Goal: Information Seeking & Learning: Learn about a topic

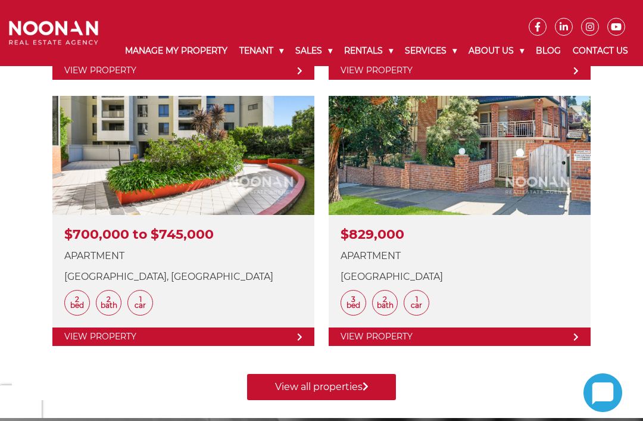
scroll to position [721, 0]
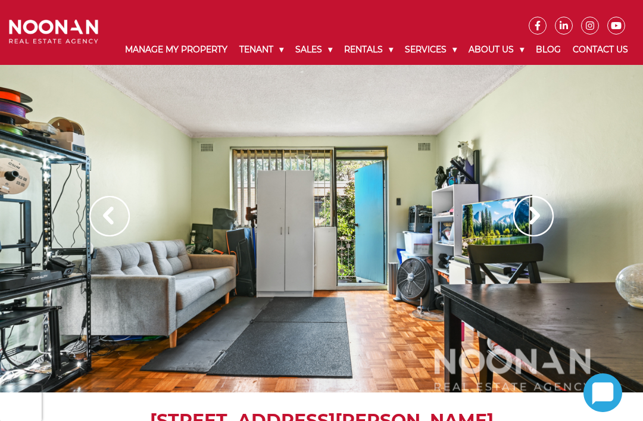
scroll to position [1, 0]
click at [80, 223] on div at bounding box center [321, 229] width 643 height 328
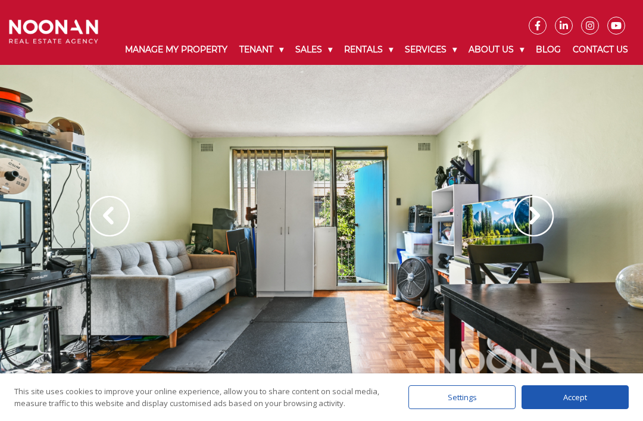
click at [101, 229] on img at bounding box center [109, 216] width 40 height 40
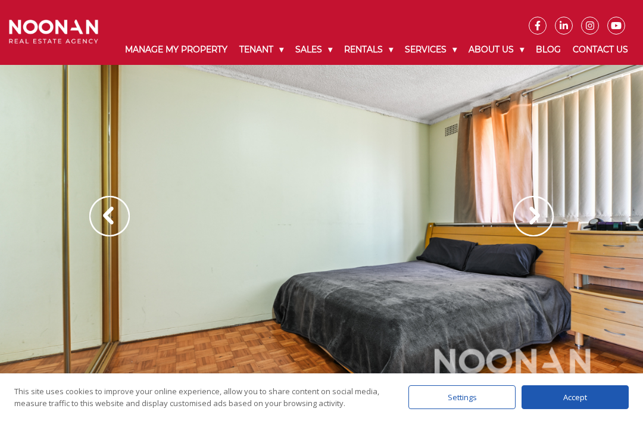
click at [102, 227] on img at bounding box center [109, 216] width 40 height 40
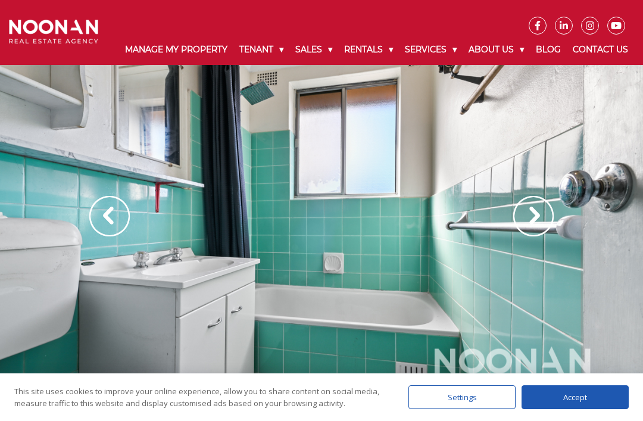
click at [106, 229] on img at bounding box center [109, 216] width 40 height 40
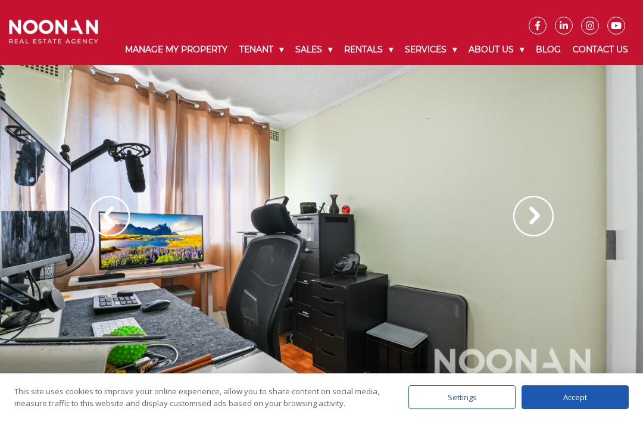
click at [107, 225] on img at bounding box center [109, 216] width 40 height 40
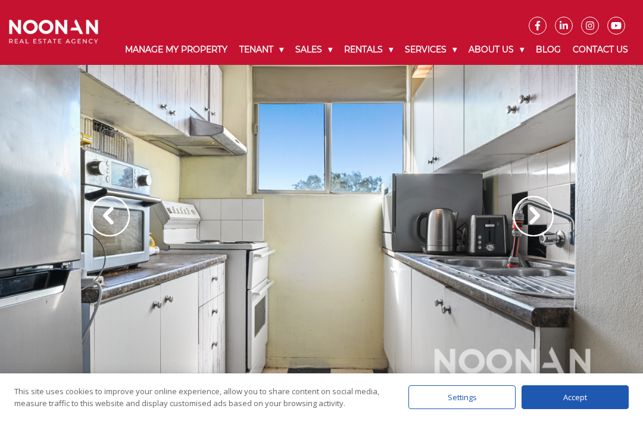
click at [109, 229] on img at bounding box center [109, 216] width 40 height 40
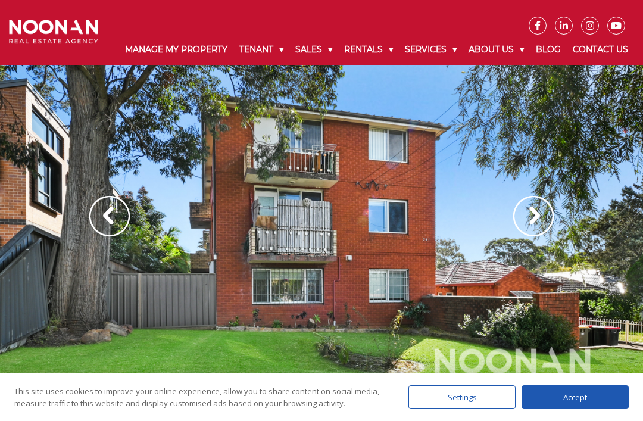
click at [111, 230] on img at bounding box center [109, 216] width 40 height 40
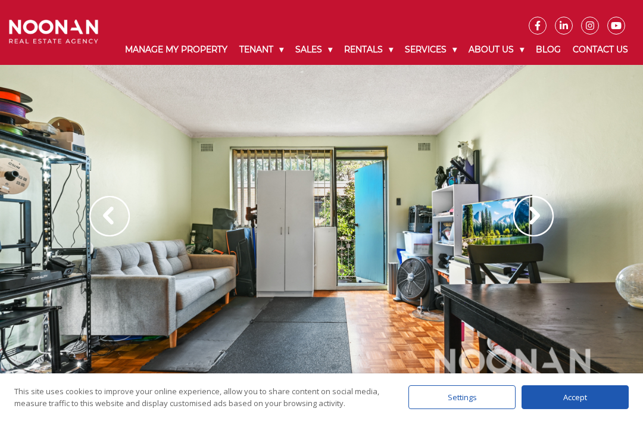
click at [113, 232] on img at bounding box center [109, 216] width 40 height 40
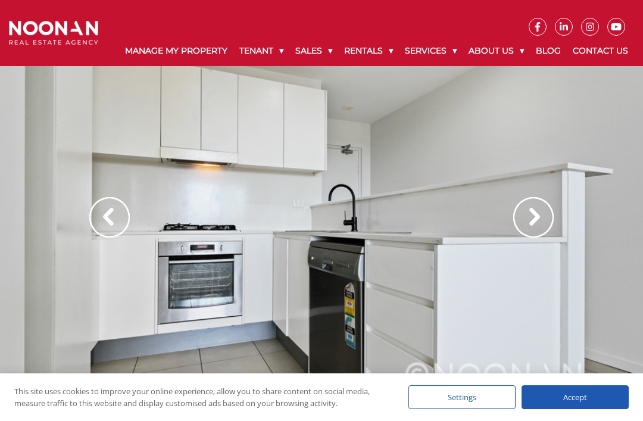
click at [108, 231] on img at bounding box center [109, 217] width 40 height 40
click at [104, 238] on img at bounding box center [109, 217] width 40 height 40
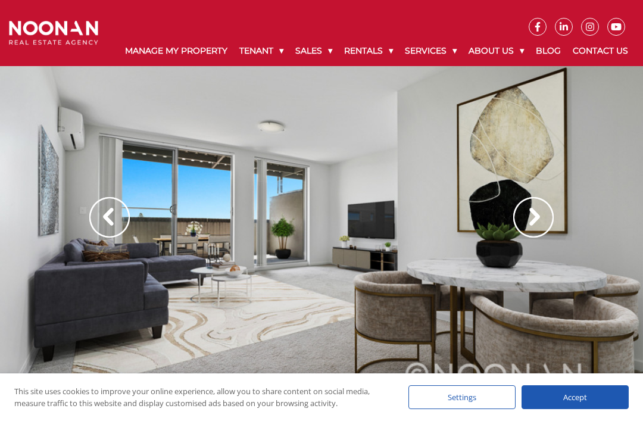
click at [111, 238] on img at bounding box center [109, 217] width 40 height 40
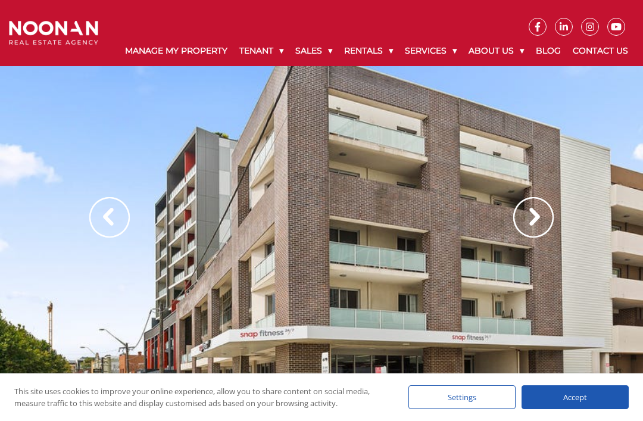
click at [108, 229] on img at bounding box center [109, 217] width 40 height 40
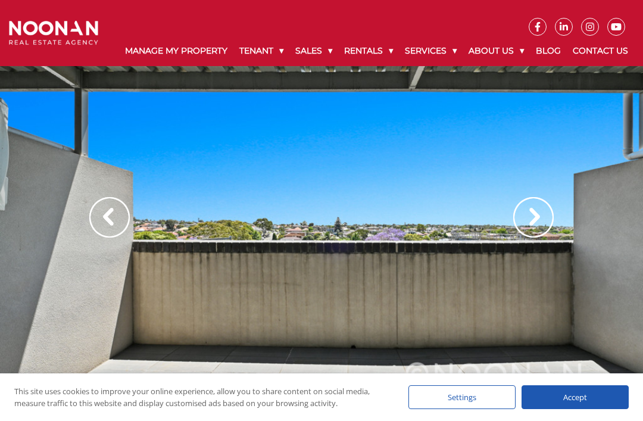
click at [107, 235] on img at bounding box center [109, 217] width 40 height 40
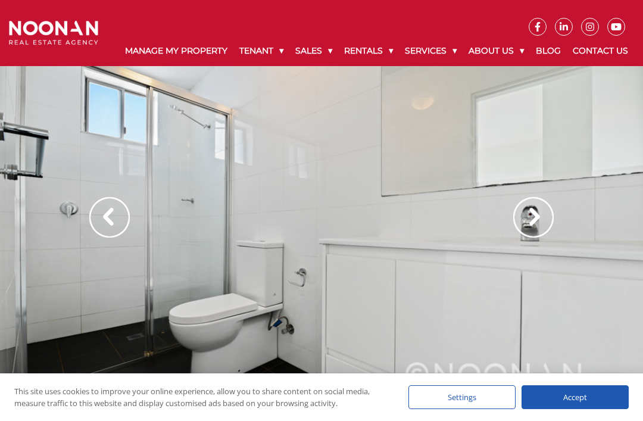
click at [108, 232] on img at bounding box center [109, 217] width 40 height 40
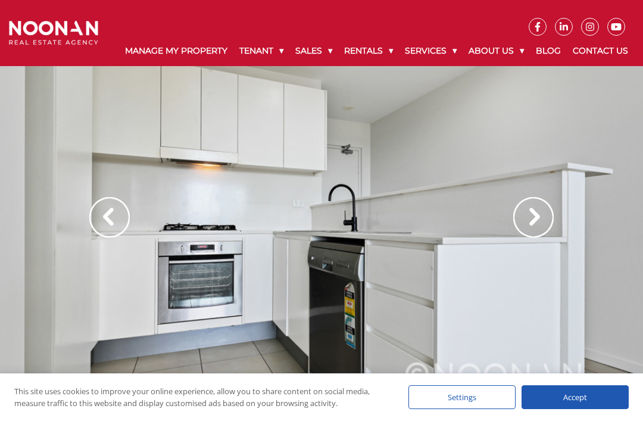
click at [110, 233] on img at bounding box center [109, 217] width 40 height 40
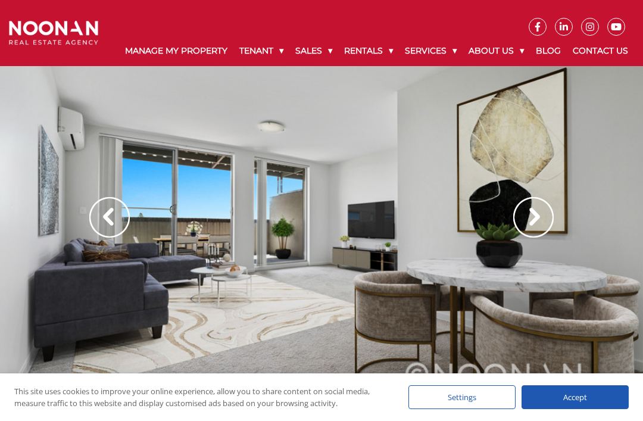
click at [110, 234] on img at bounding box center [109, 217] width 40 height 40
